Goal: Task Accomplishment & Management: Manage account settings

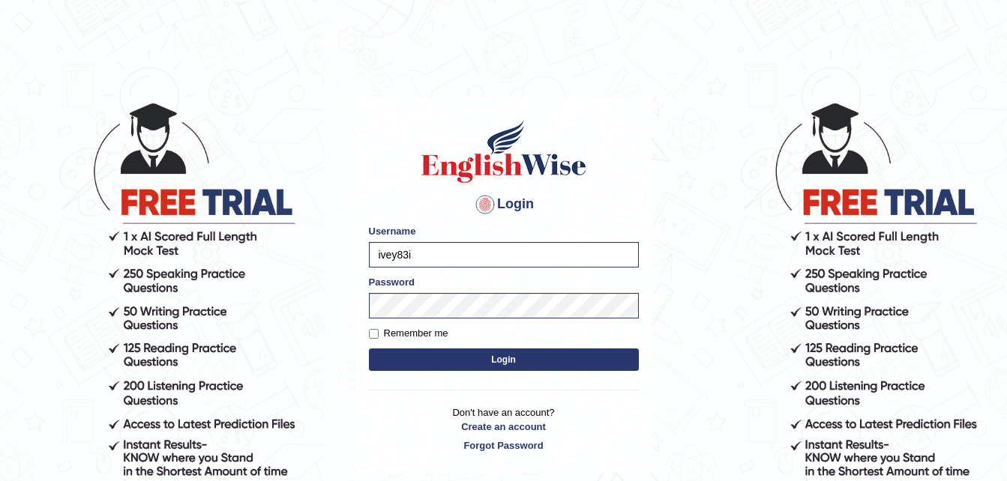
type input "ivey83"
click at [380, 370] on button "Login" at bounding box center [504, 360] width 270 height 22
click at [380, 367] on button "Login" at bounding box center [504, 360] width 270 height 22
click at [382, 363] on button "Login" at bounding box center [504, 360] width 270 height 22
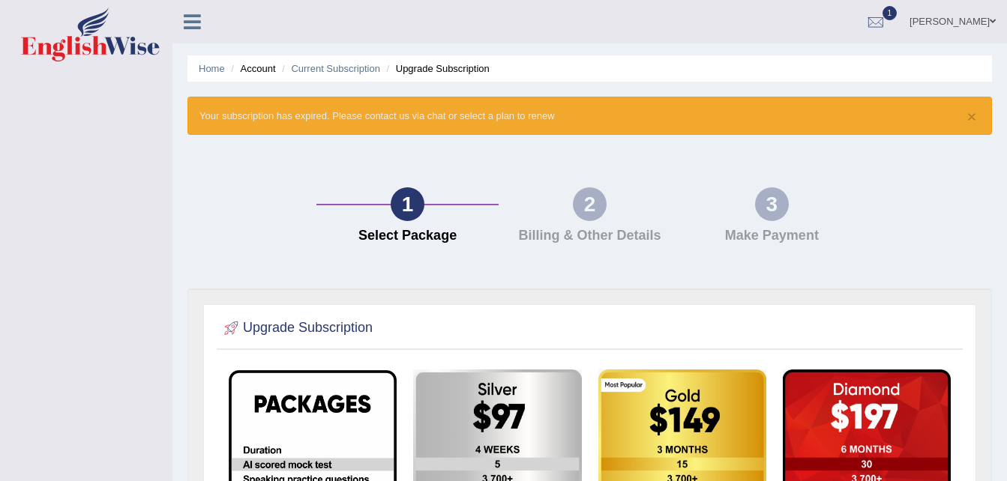
click at [967, 15] on link "Shiau Wong" at bounding box center [952, 19] width 109 height 39
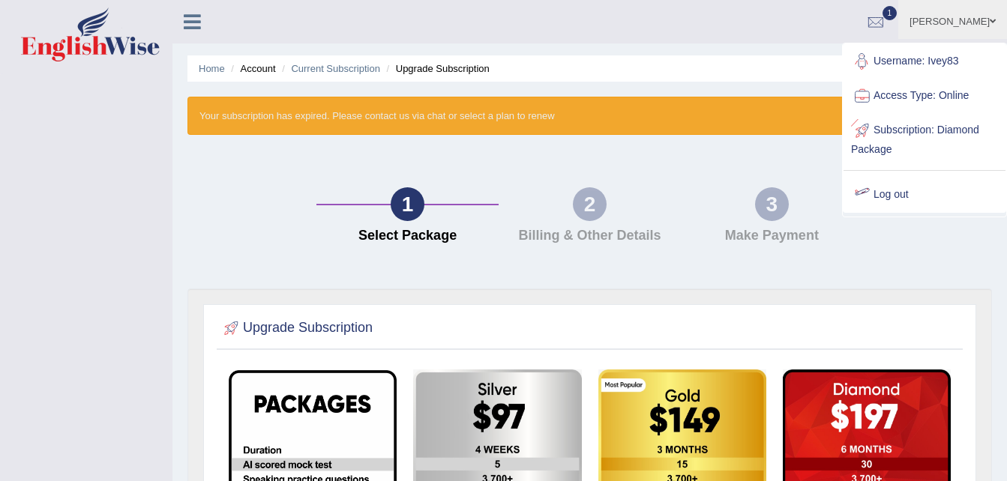
click at [901, 197] on link "Log out" at bounding box center [925, 195] width 162 height 34
